Goal: Task Accomplishment & Management: Use online tool/utility

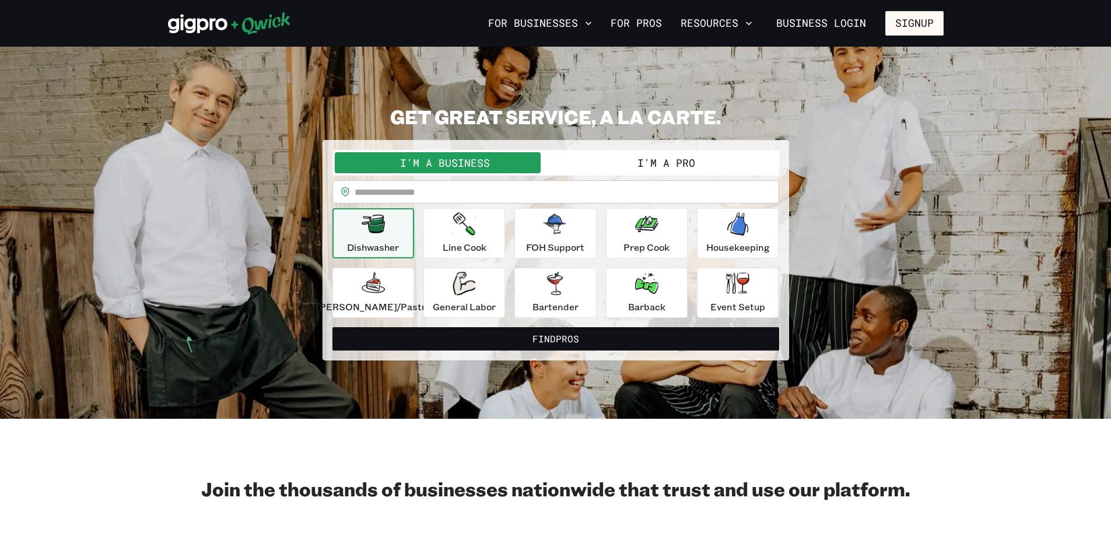
click at [399, 234] on div "Dishwasher" at bounding box center [373, 233] width 52 height 42
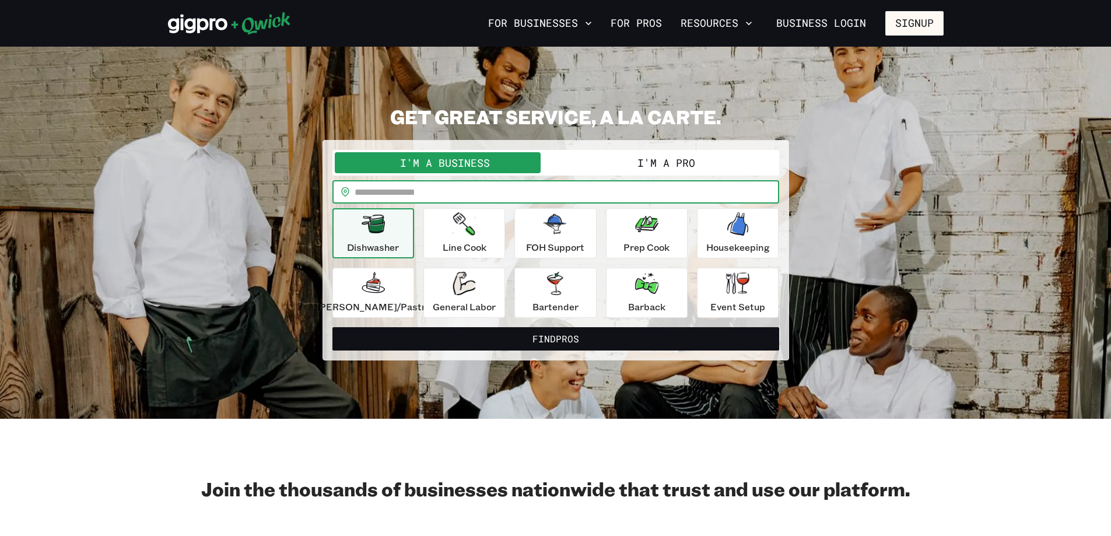
click at [486, 192] on input "text" at bounding box center [567, 191] width 425 height 23
type input "*****"
click at [385, 232] on icon "button" at bounding box center [373, 224] width 23 height 19
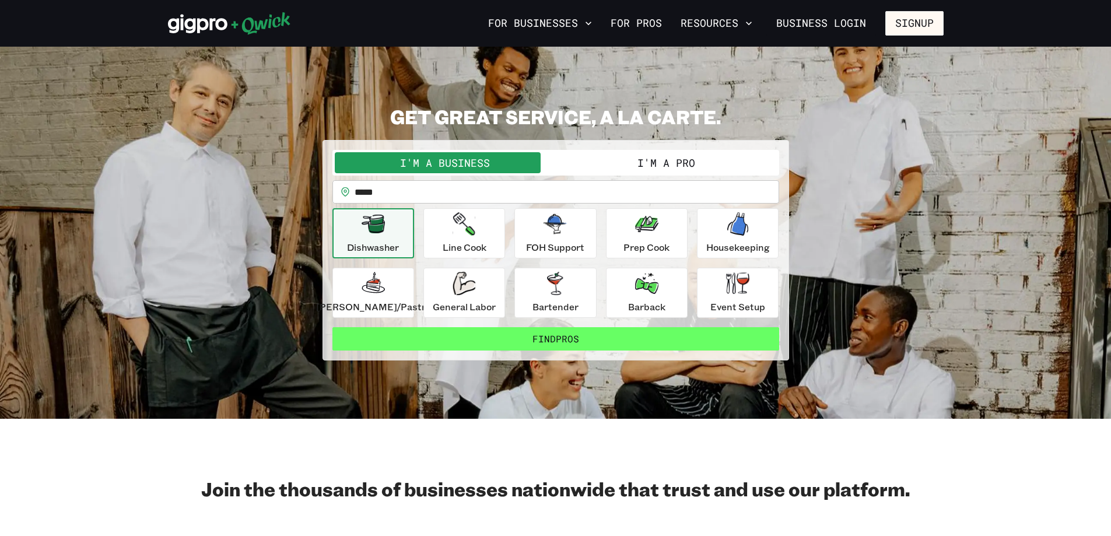
click at [538, 335] on button "Find Pros" at bounding box center [555, 338] width 447 height 23
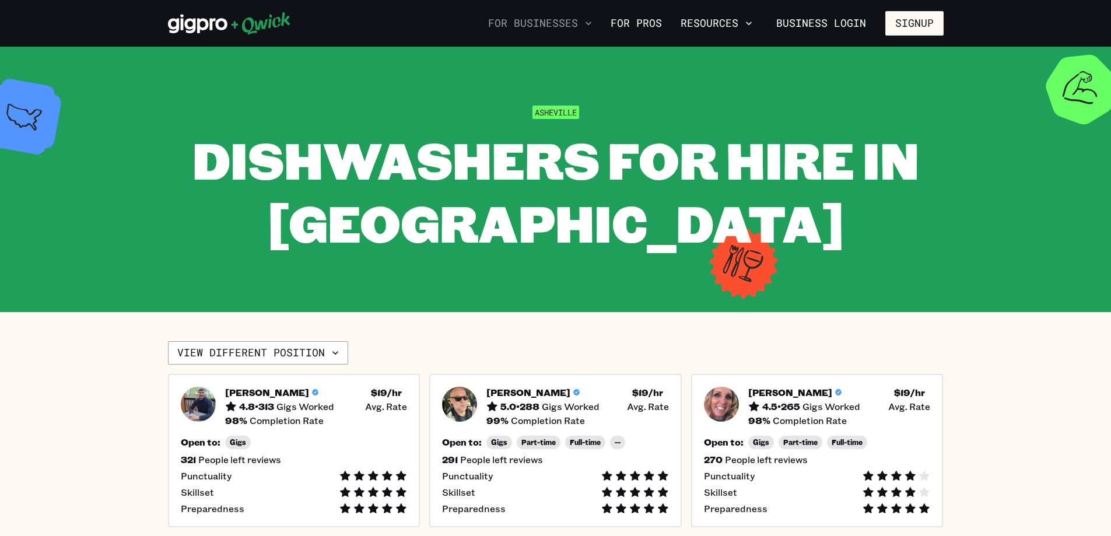
click at [585, 26] on button "For Businesses" at bounding box center [540, 23] width 113 height 20
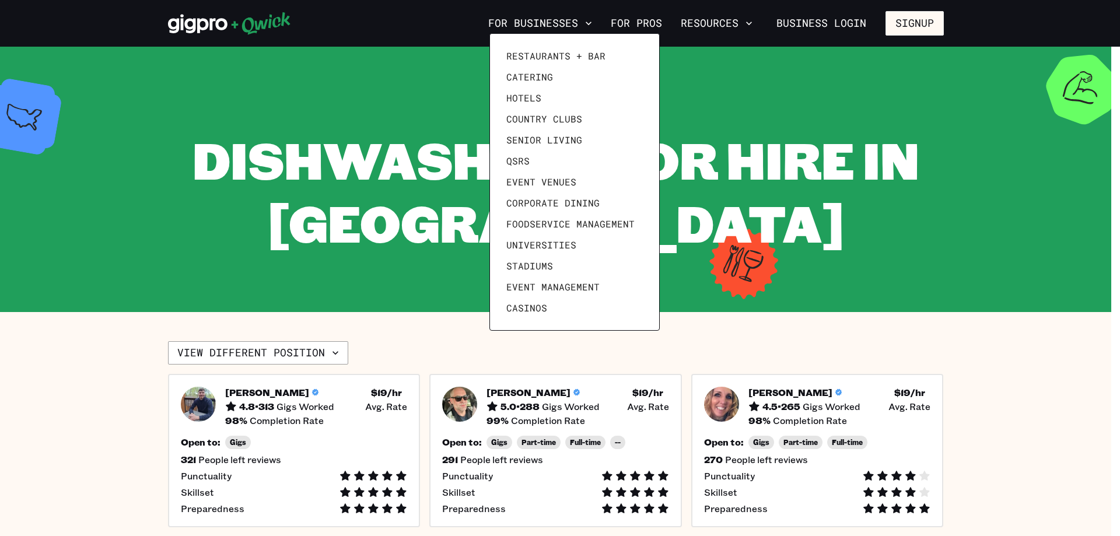
click at [1011, 294] on div at bounding box center [560, 268] width 1120 height 536
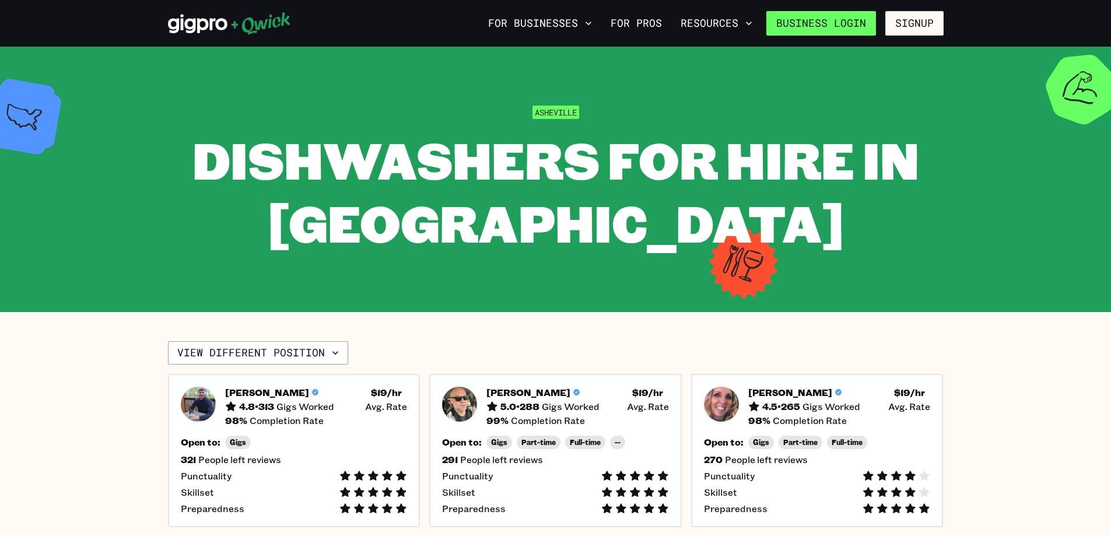
click at [818, 29] on link "Business Login" at bounding box center [821, 23] width 110 height 24
